Goal: Task Accomplishment & Management: Manage account settings

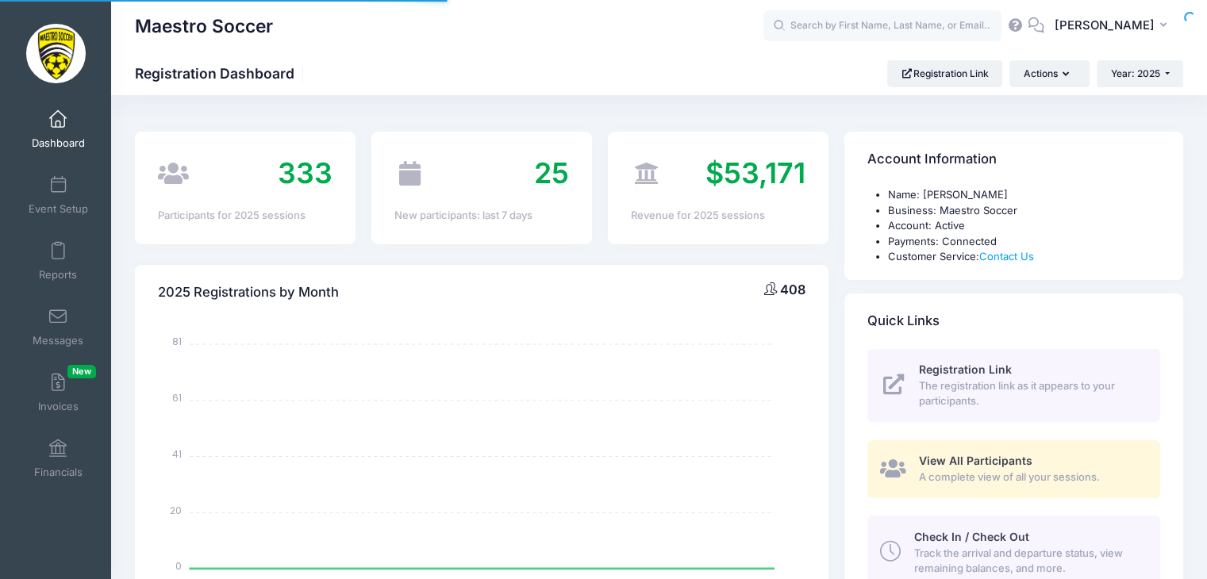
select select
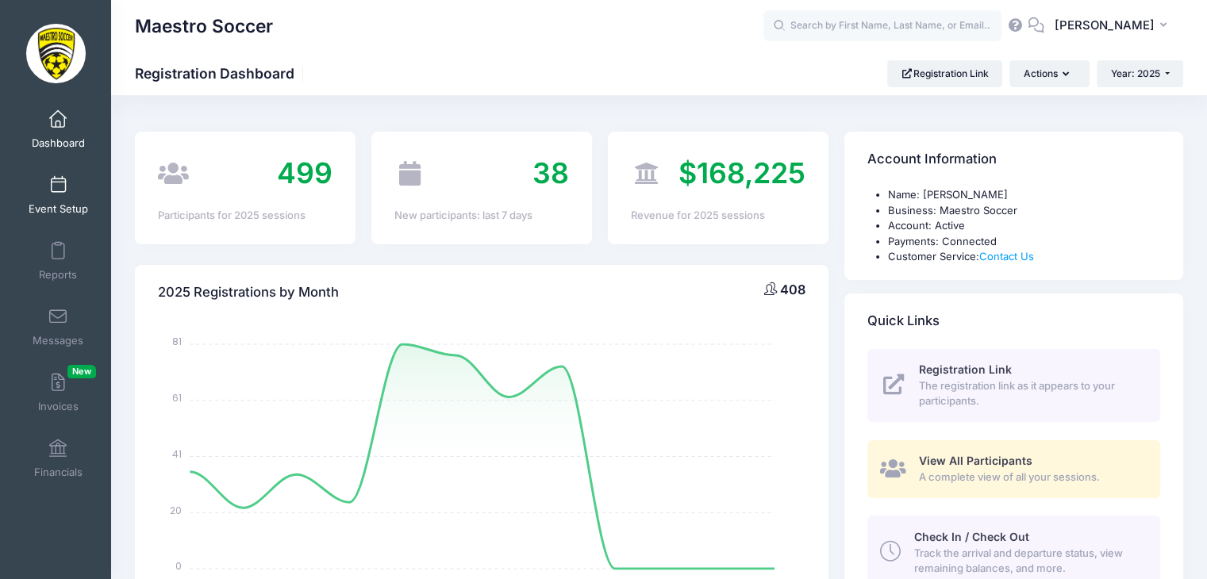
click at [63, 194] on link "Event Setup" at bounding box center [58, 195] width 75 height 56
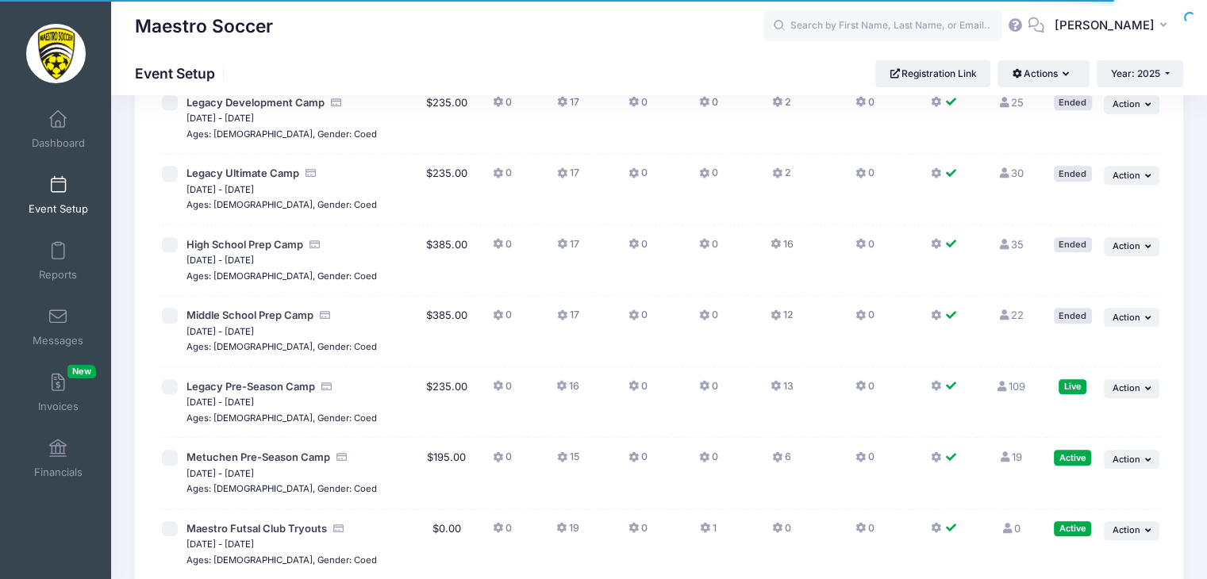
scroll to position [835, 0]
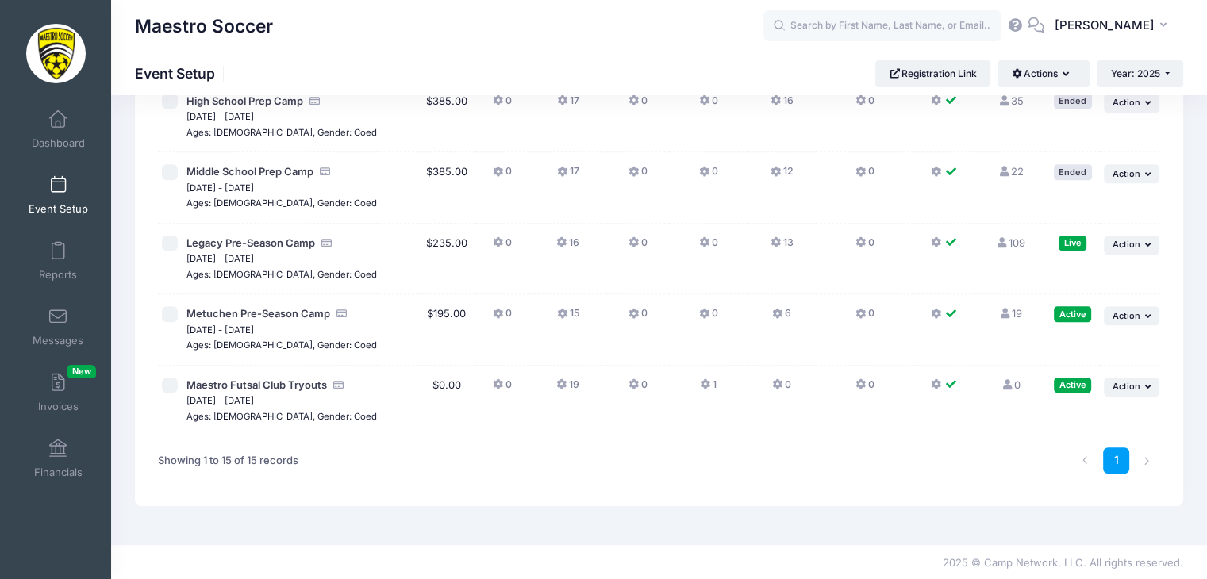
click at [770, 243] on icon at bounding box center [776, 243] width 13 height 0
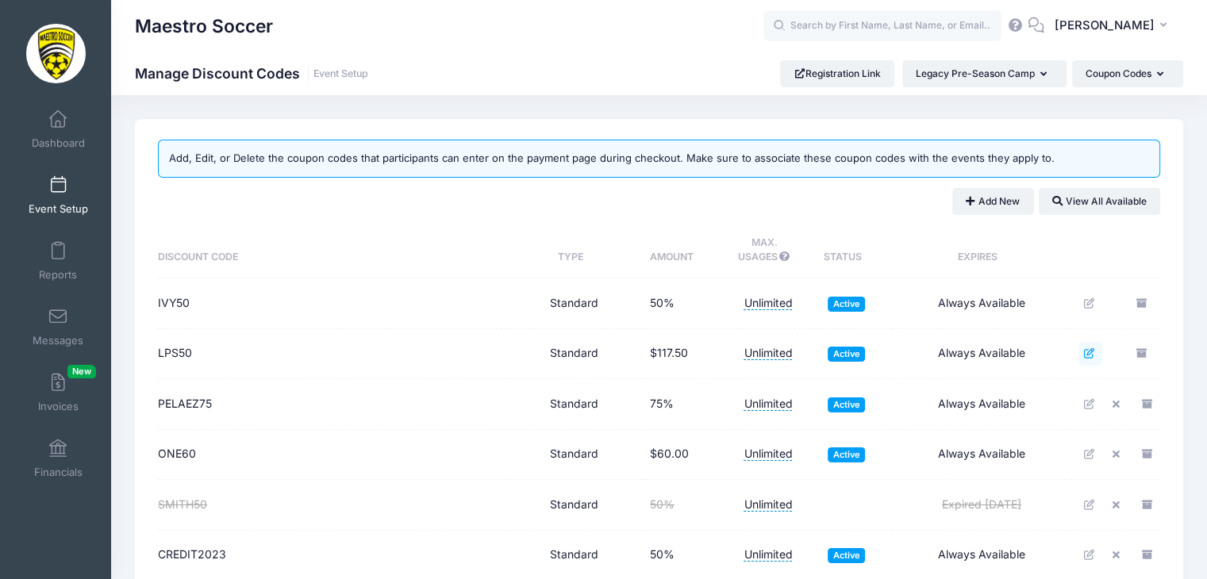
click at [1082, 352] on link at bounding box center [1090, 354] width 24 height 24
